Goal: Find specific page/section: Find specific page/section

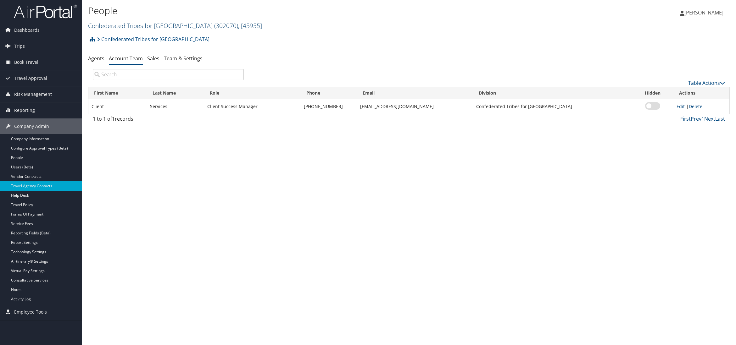
click at [172, 28] on link "Confederated Tribes for Warm Springs ( 302070 ) , [ 45955 ]" at bounding box center [175, 25] width 174 height 8
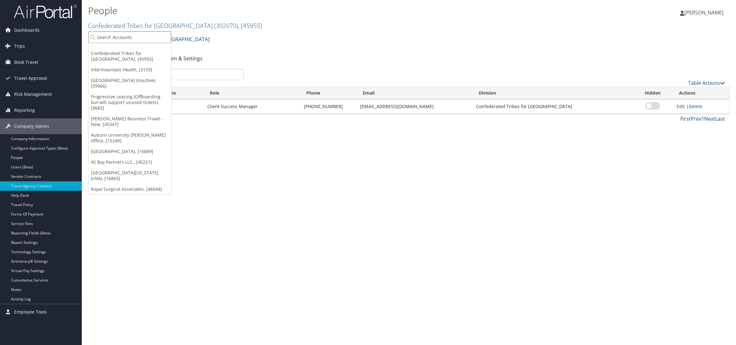
click at [120, 39] on input "search" at bounding box center [129, 37] width 83 height 12
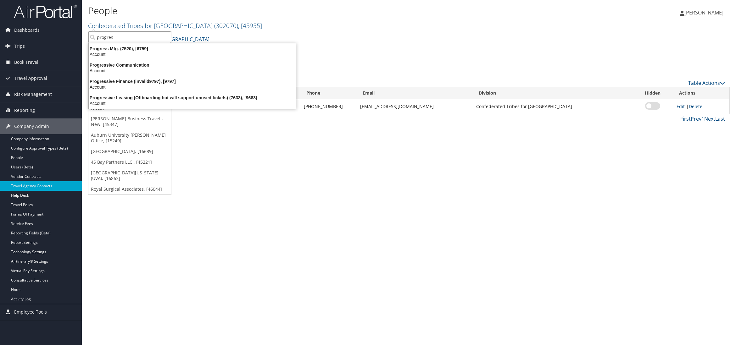
type input "progress"
click at [100, 99] on div "Progressive Leasing (Offboarding but will support unused tickets) (7633), [9683]" at bounding box center [192, 98] width 215 height 6
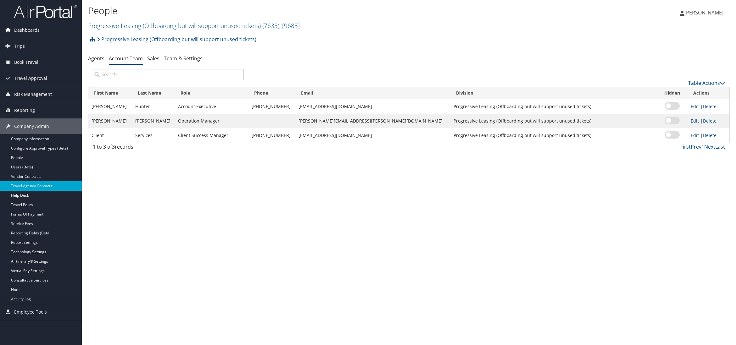
click at [25, 29] on span "Dashboards" at bounding box center [26, 30] width 25 height 16
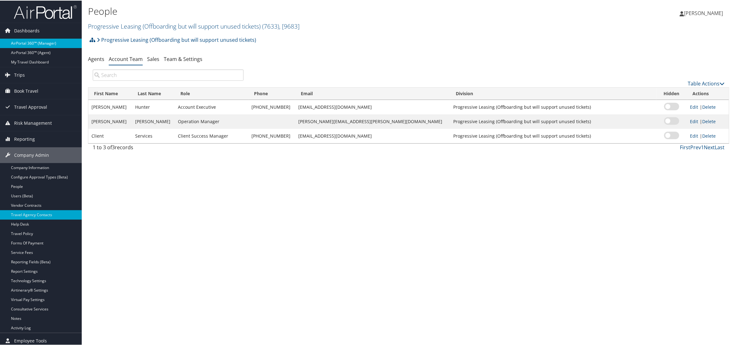
click at [23, 43] on link "AirPortal 360™ (Manager)" at bounding box center [41, 42] width 82 height 9
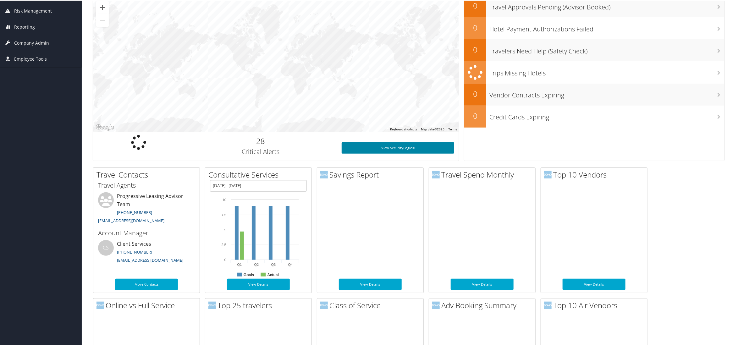
scroll to position [113, 0]
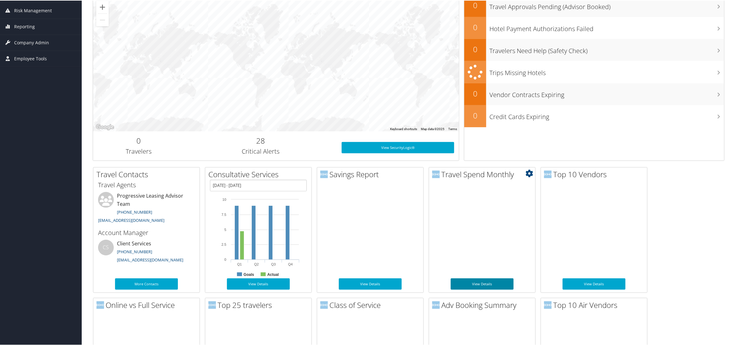
click at [484, 282] on link "View Details" at bounding box center [482, 283] width 63 height 11
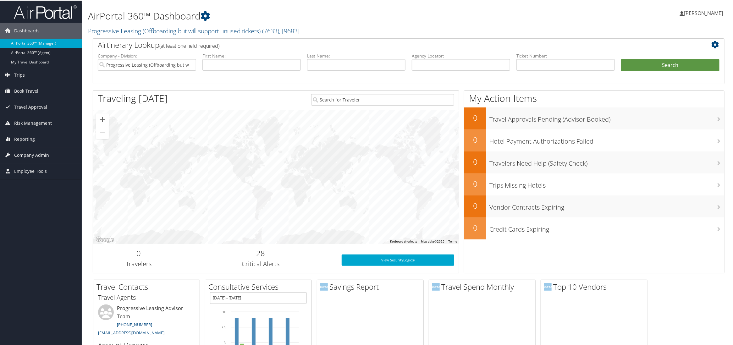
click at [32, 154] on span "Company Admin" at bounding box center [31, 155] width 35 height 16
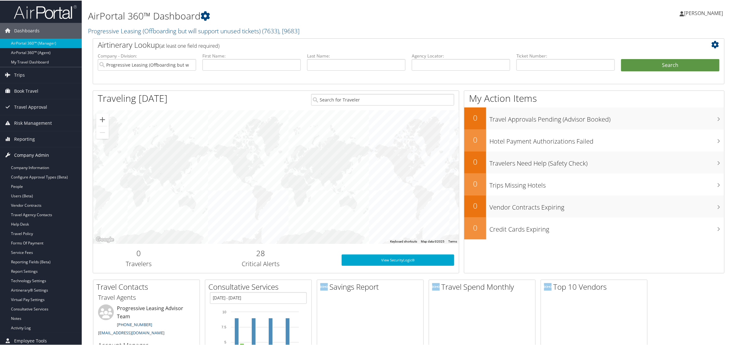
click at [32, 154] on span "Company Admin" at bounding box center [31, 155] width 35 height 16
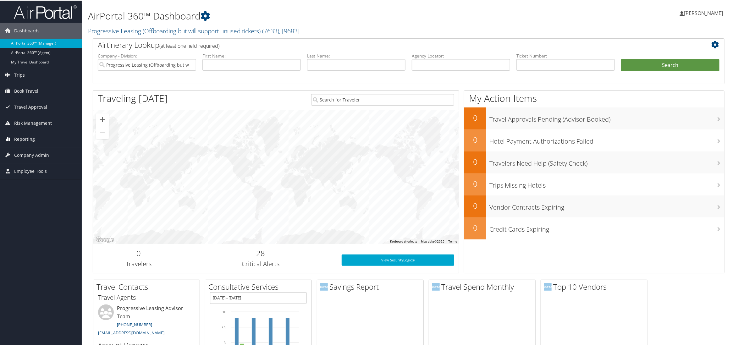
click at [25, 140] on span "Reporting" at bounding box center [24, 139] width 21 height 16
click at [22, 198] on link "Prime Analytics" at bounding box center [41, 198] width 82 height 9
